Goal: Task Accomplishment & Management: Use online tool/utility

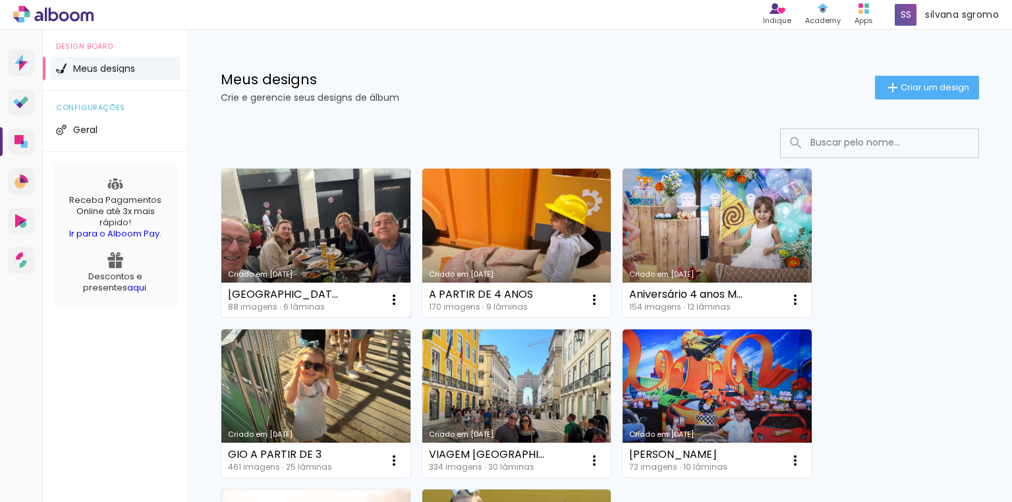
click at [313, 227] on link "Criado em [DATE]" at bounding box center [315, 243] width 189 height 149
